Goal: Information Seeking & Learning: Learn about a topic

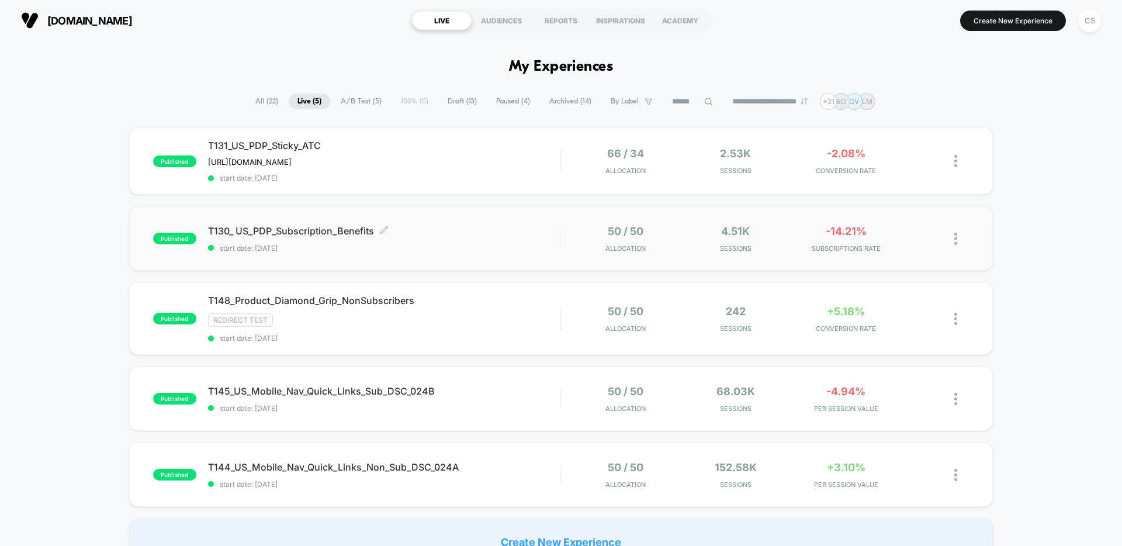
click at [500, 236] on div "T130_ US_PDP_Subscription_Benefits Click to edit experience details Click to ed…" at bounding box center [384, 238] width 352 height 27
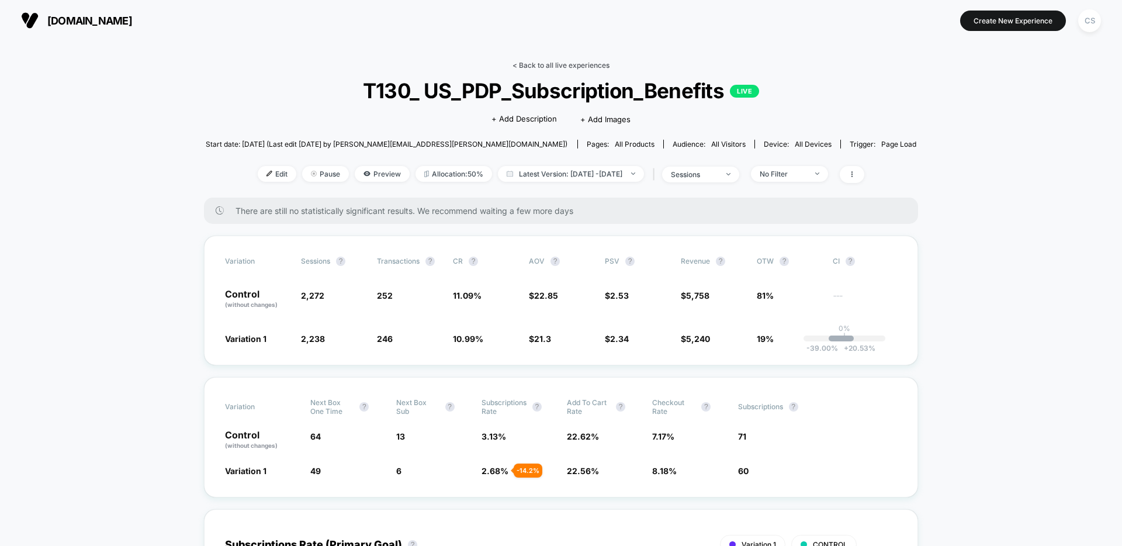
click at [546, 65] on link "< Back to all live experiences" at bounding box center [561, 65] width 97 height 9
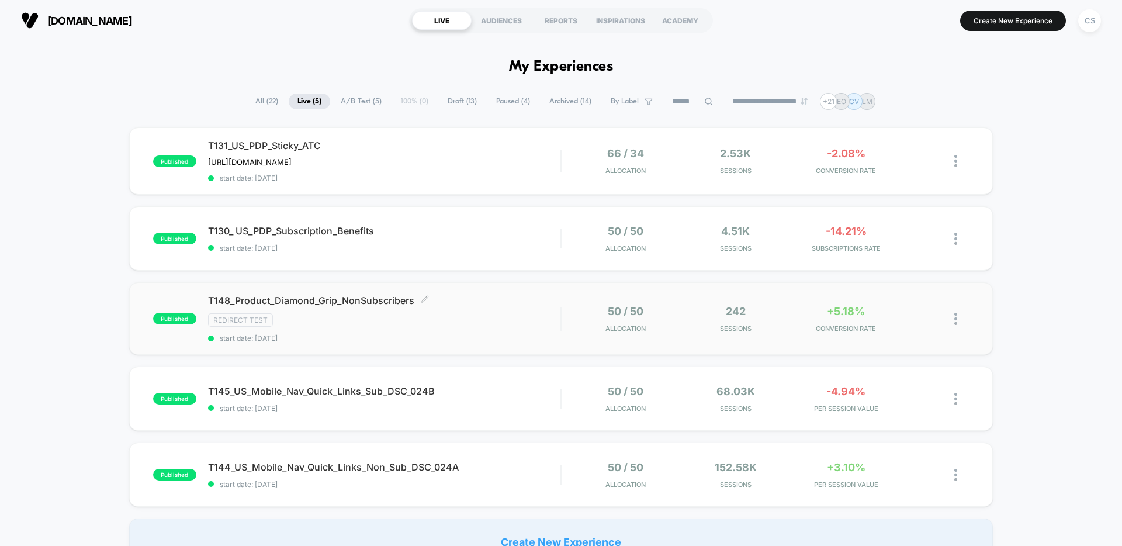
click at [488, 325] on div "T148_Product_Diamond_Grip_NonSubscribers Click to edit experience details Click…" at bounding box center [384, 319] width 352 height 48
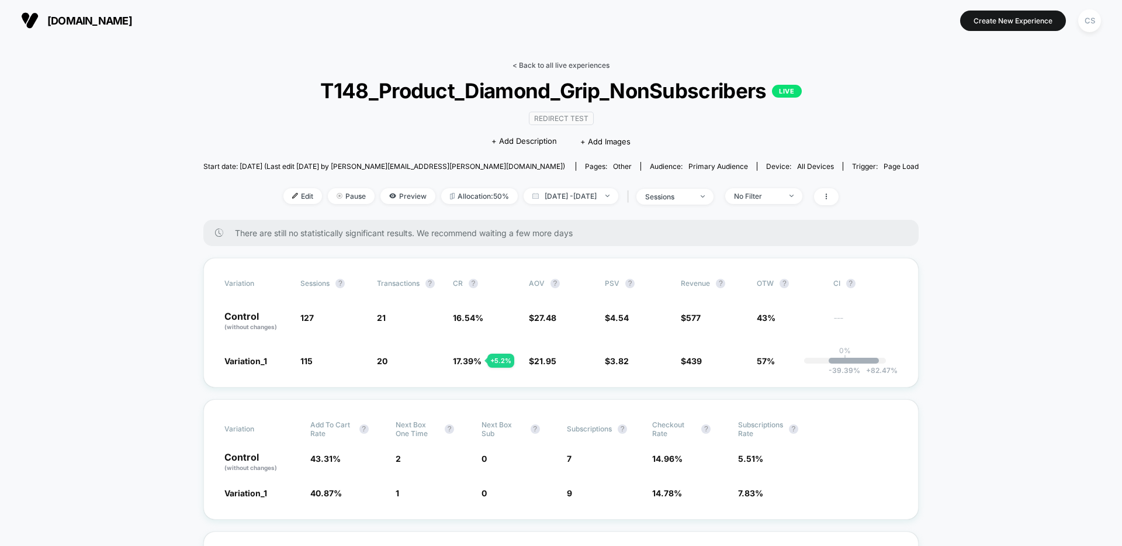
click at [573, 64] on link "< Back to all live experiences" at bounding box center [561, 65] width 97 height 9
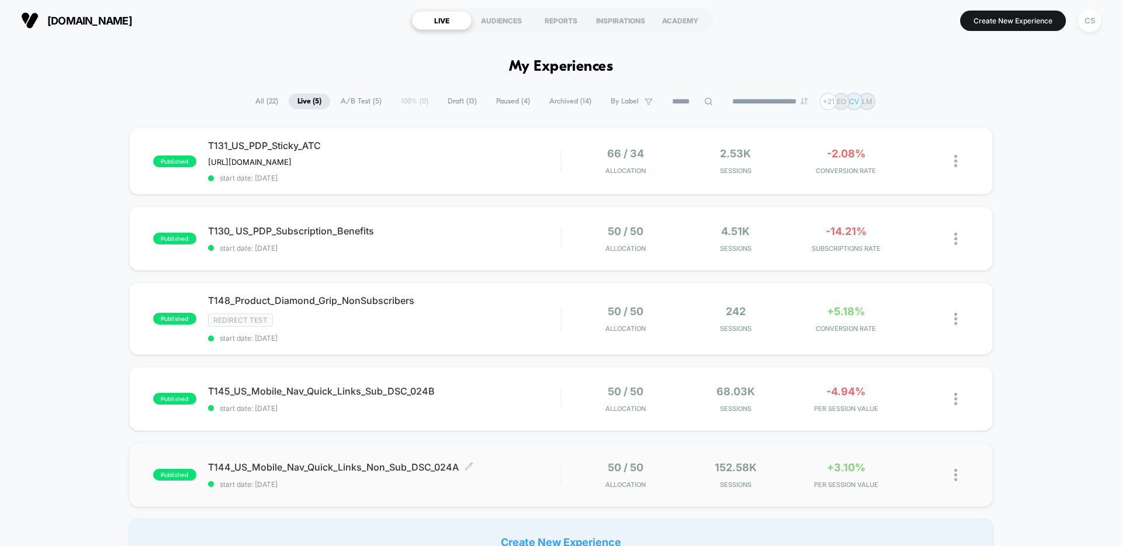
click at [514, 471] on div "T144_US_Mobile_Nav_Quick_Links_Non_Sub_DSC_024A Click to edit experience detail…" at bounding box center [384, 474] width 352 height 27
